Goal: Find specific page/section: Find specific page/section

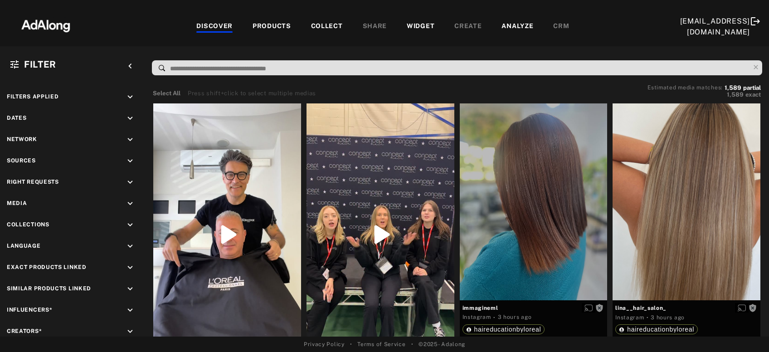
click at [311, 26] on div "COLLECT" at bounding box center [327, 26] width 32 height 11
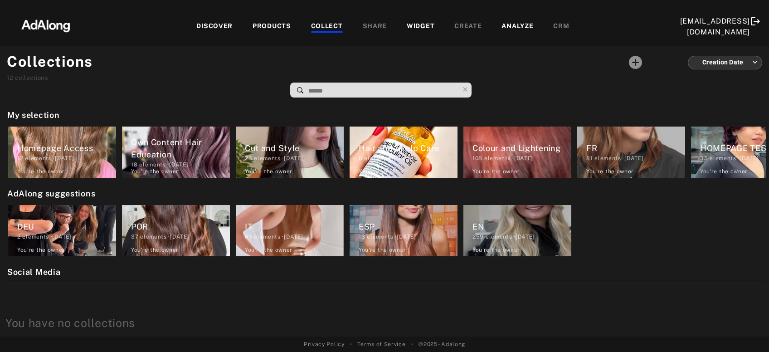
click at [206, 21] on div "DISCOVER" at bounding box center [214, 26] width 36 height 11
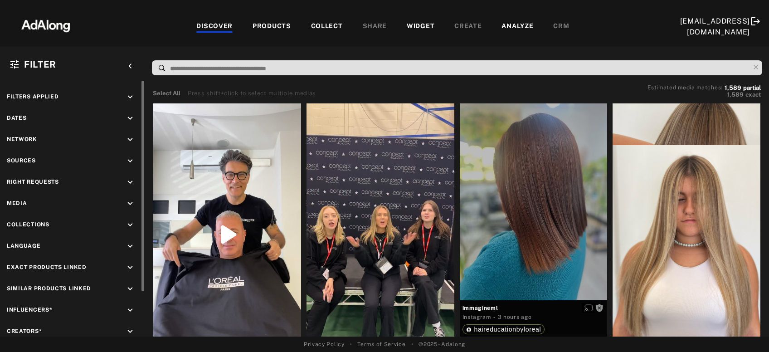
click at [131, 182] on icon "keyboard_arrow_down" at bounding box center [130, 182] width 10 height 10
click at [35, 215] on div "Requested" at bounding box center [80, 216] width 115 height 10
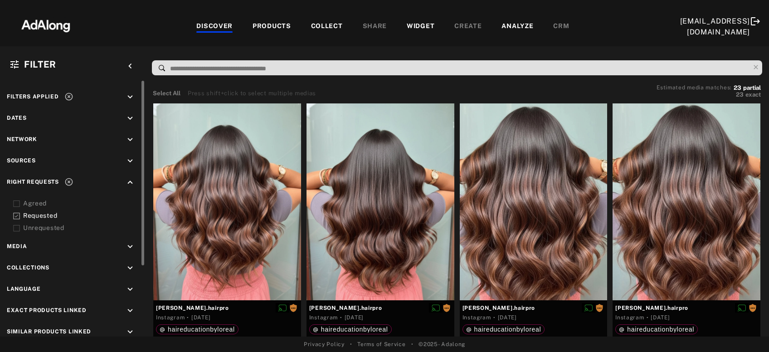
click at [316, 27] on div "COLLECT" at bounding box center [327, 26] width 32 height 11
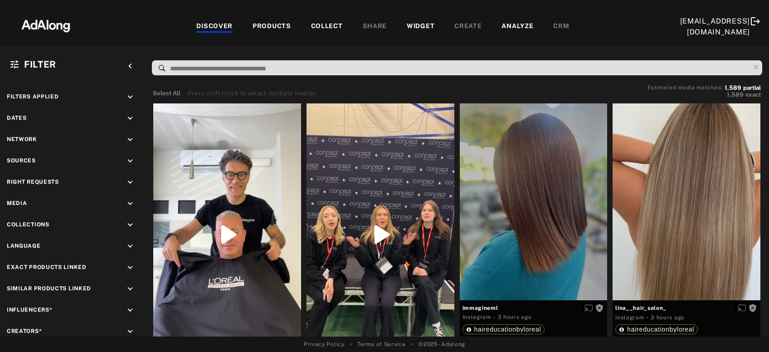
click at [314, 24] on div "COLLECT" at bounding box center [327, 26] width 32 height 11
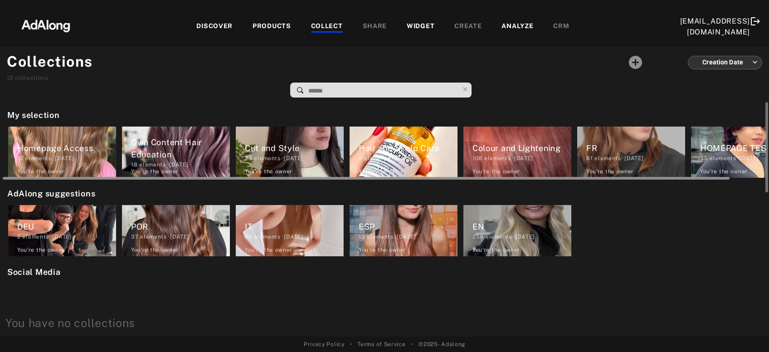
drag, startPoint x: 317, startPoint y: 179, endPoint x: 208, endPoint y: 179, distance: 108.8
click at [208, 179] on div at bounding box center [384, 177] width 763 height 7
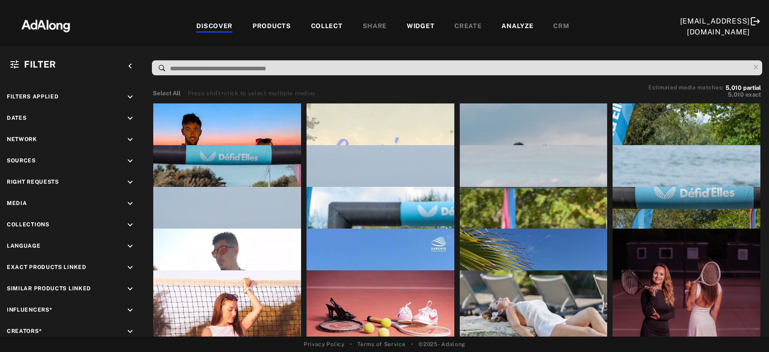
click at [323, 26] on div "COLLECT" at bounding box center [327, 26] width 32 height 11
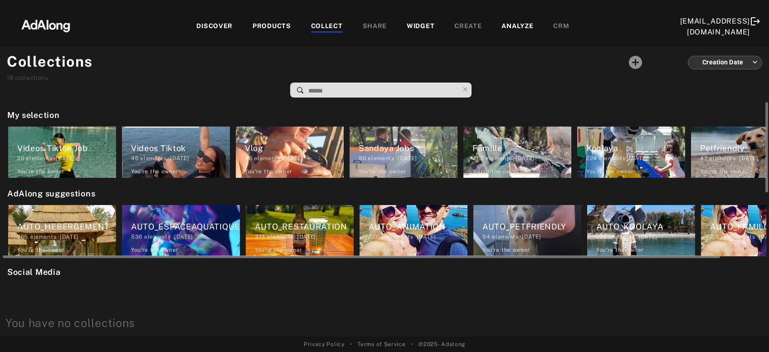
click at [63, 232] on div "AUTO_HEBERGEMENT" at bounding box center [66, 226] width 99 height 12
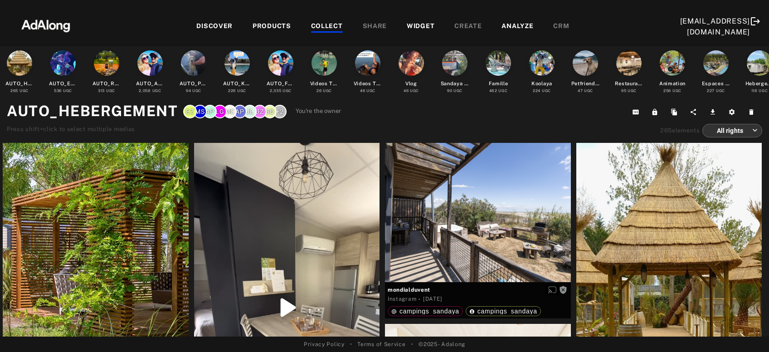
click at [322, 24] on div "COLLECT" at bounding box center [327, 26] width 32 height 11
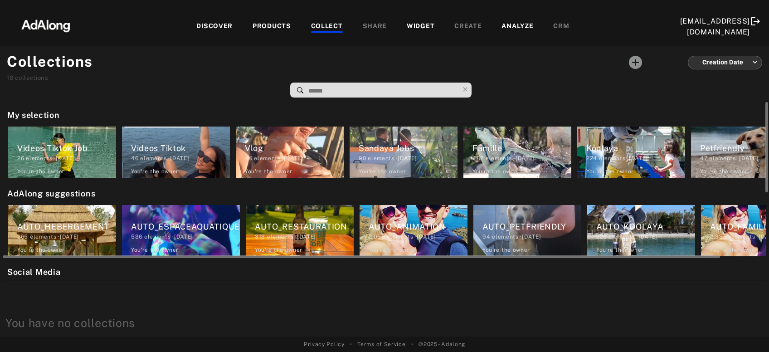
click at [192, 232] on div "536 elements · 2025.09.11" at bounding box center [185, 236] width 109 height 8
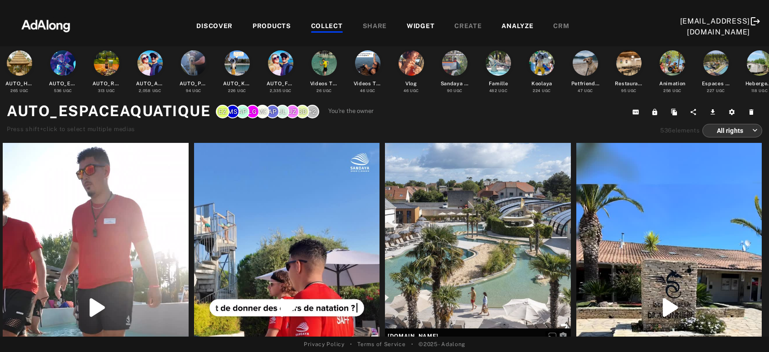
click at [321, 26] on div "COLLECT" at bounding box center [327, 26] width 32 height 11
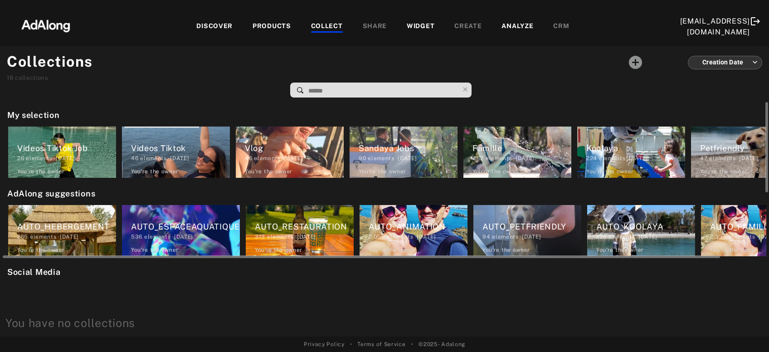
click at [304, 236] on div "313 elements · 2025.09.11" at bounding box center [304, 236] width 99 height 8
